Goal: Information Seeking & Learning: Learn about a topic

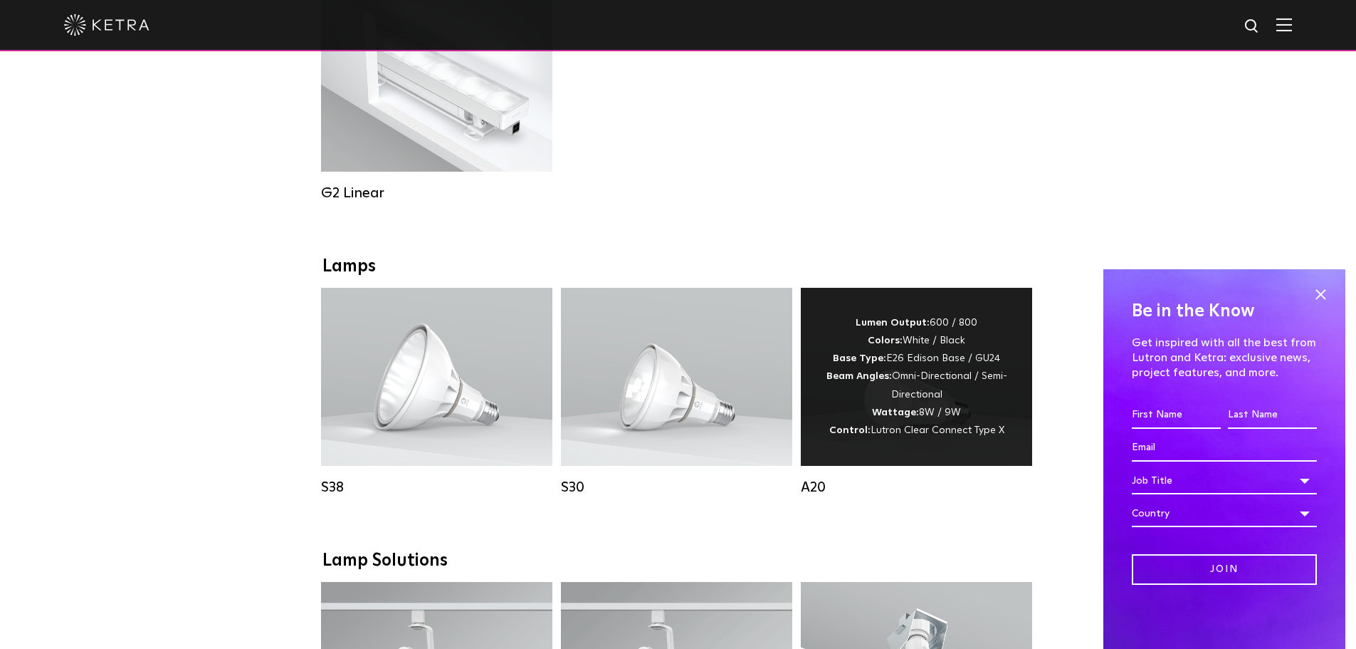
scroll to position [1068, 0]
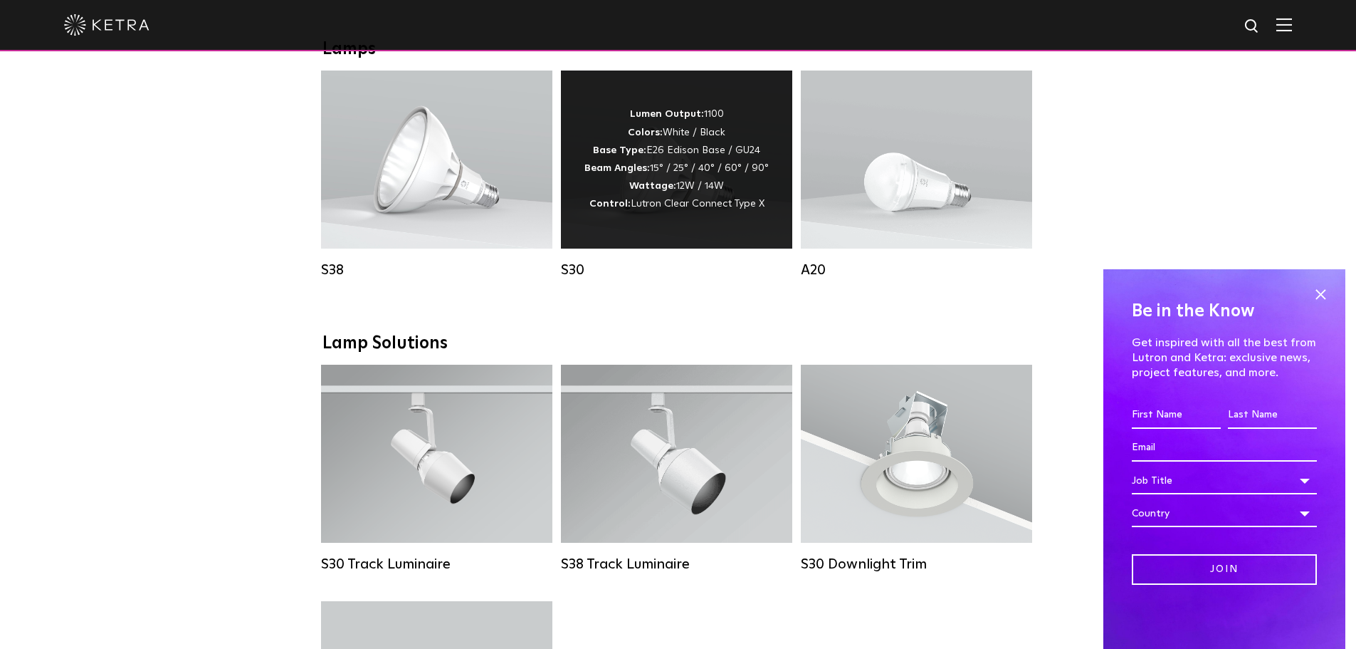
click at [665, 248] on div "Lumen Output: 1100 Colors: White / Black Base Type: E26 Edison Base / GU24 Beam…" at bounding box center [676, 159] width 231 height 178
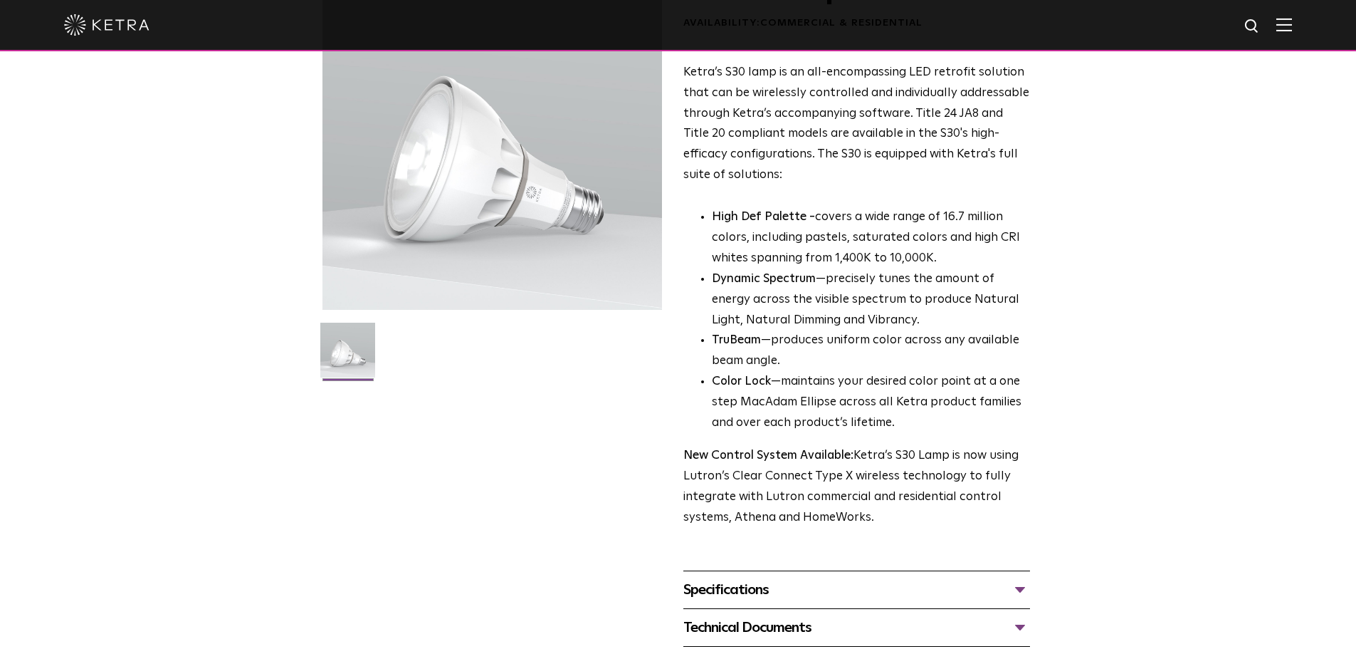
scroll to position [142, 0]
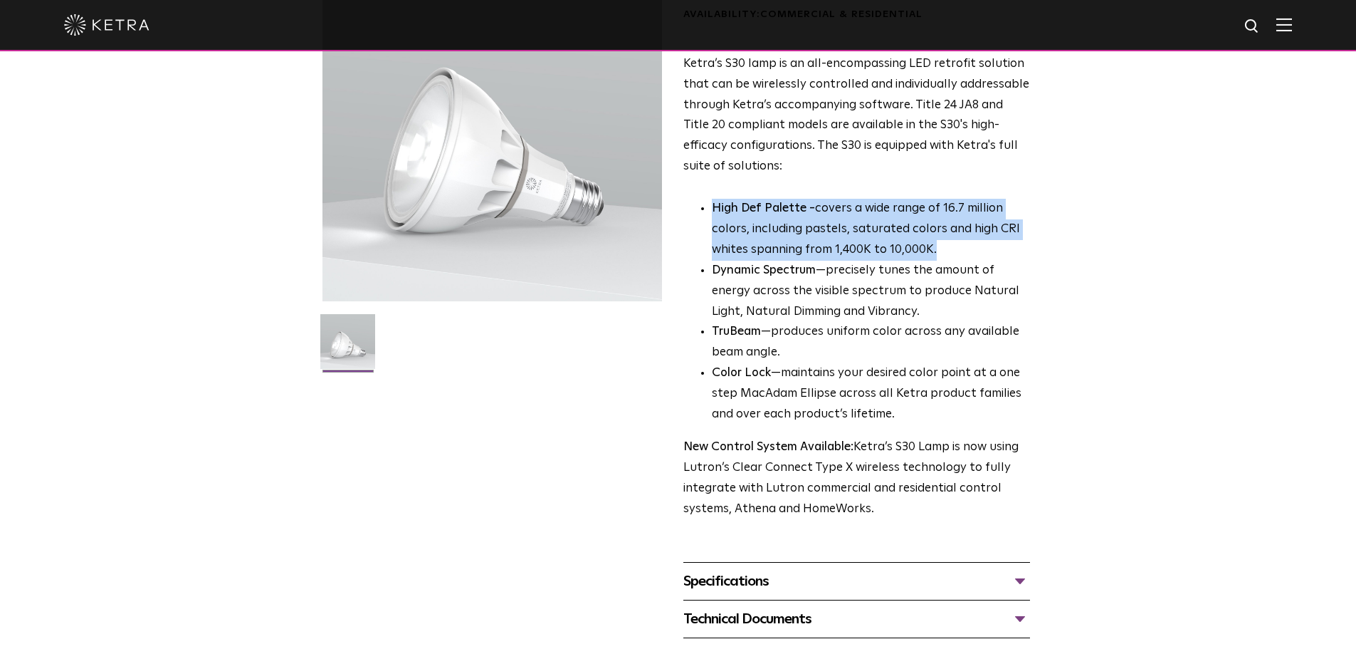
drag, startPoint x: 698, startPoint y: 211, endPoint x: 1044, endPoint y: 256, distance: 349.0
click at [1044, 256] on div "S30 Lamp Availability: Commercial & Residential Ketra’s S30 lamp is an all-enco…" at bounding box center [678, 319] width 740 height 714
copy p "High Def Palette - covers a wide range of 16.7 million colors, including pastel…"
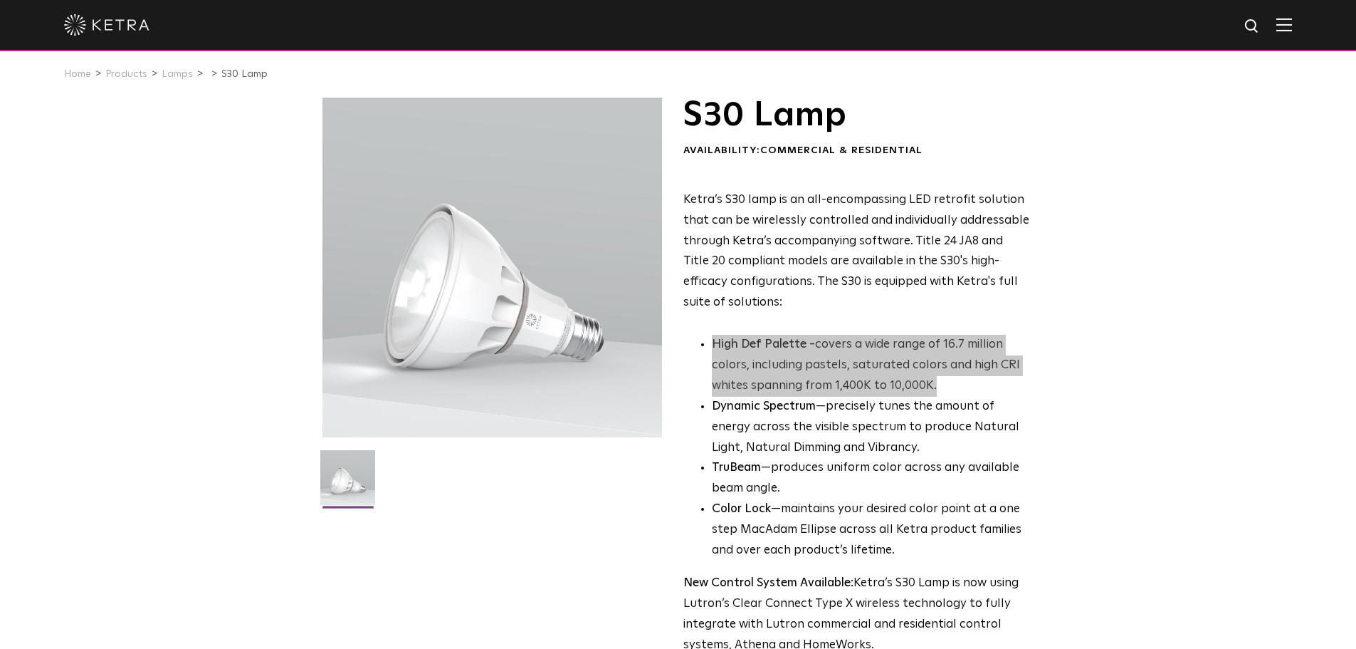
scroll to position [0, 0]
